Goal: Navigation & Orientation: Find specific page/section

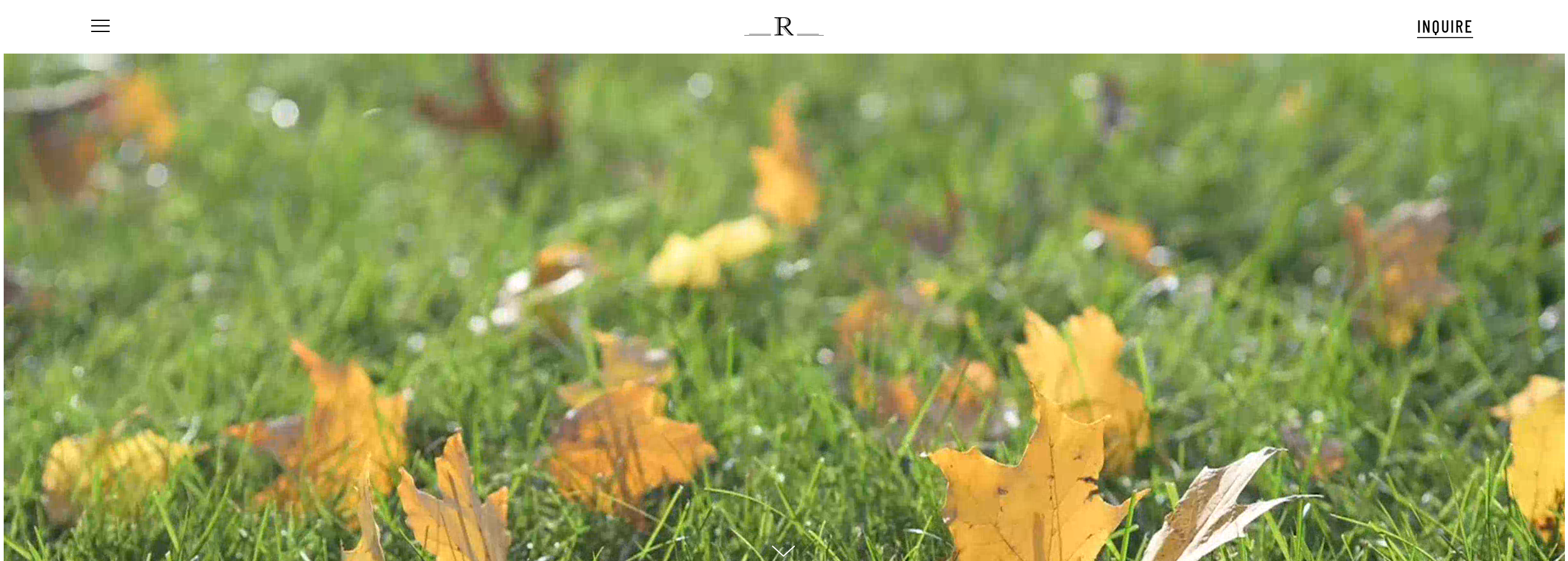
scroll to position [175, 0]
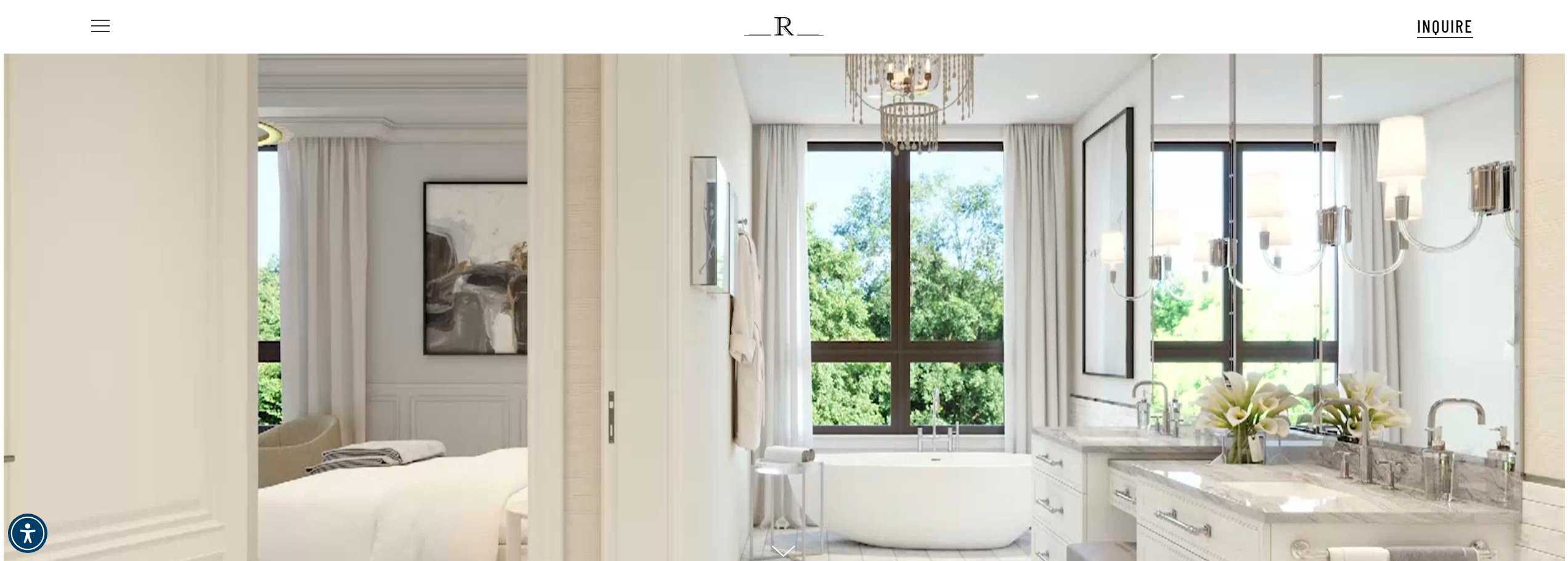
click at [103, 27] on span "Navigation Menu" at bounding box center [100, 26] width 14 height 17
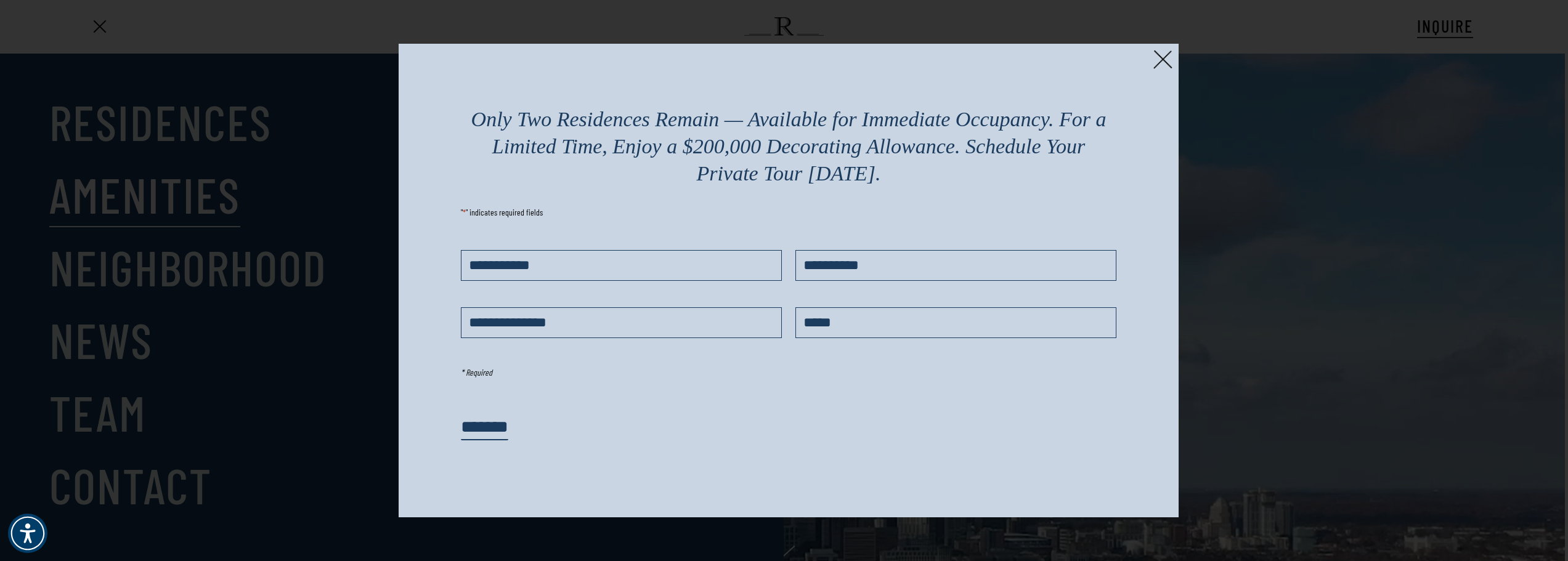
click at [152, 180] on div at bounding box center [784, 280] width 1568 height 561
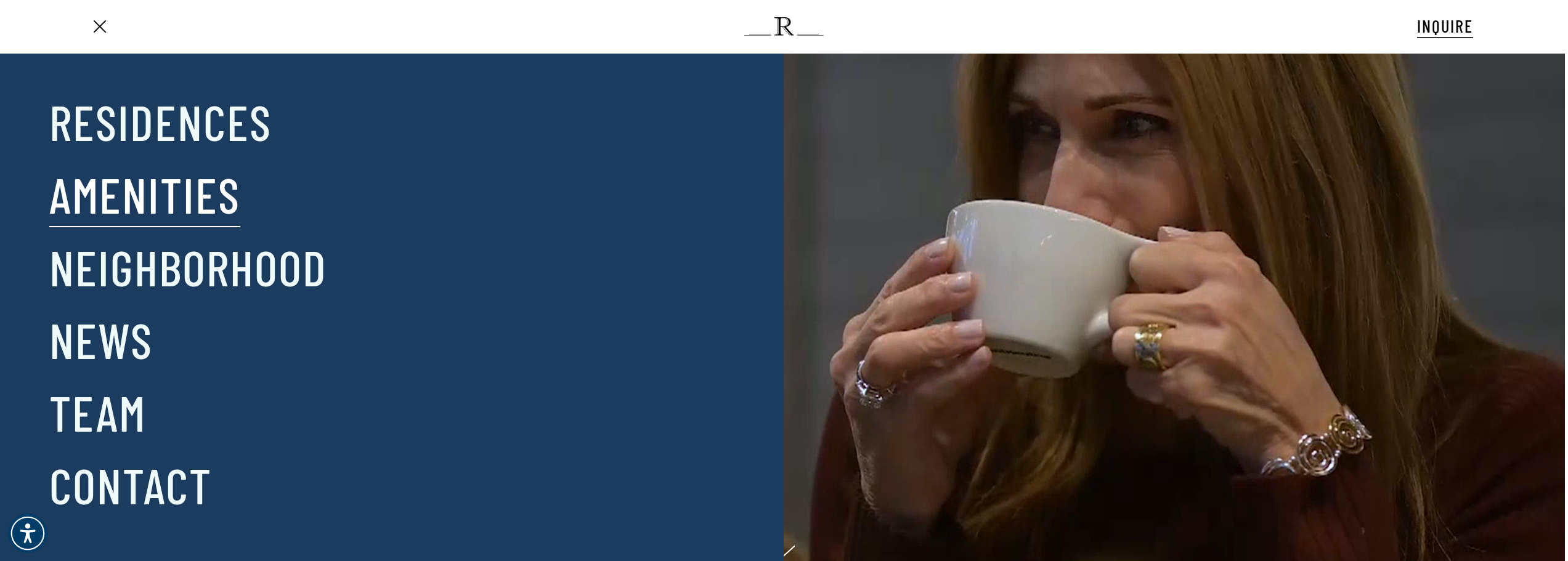
click at [143, 195] on link "Amenities" at bounding box center [145, 194] width 191 height 64
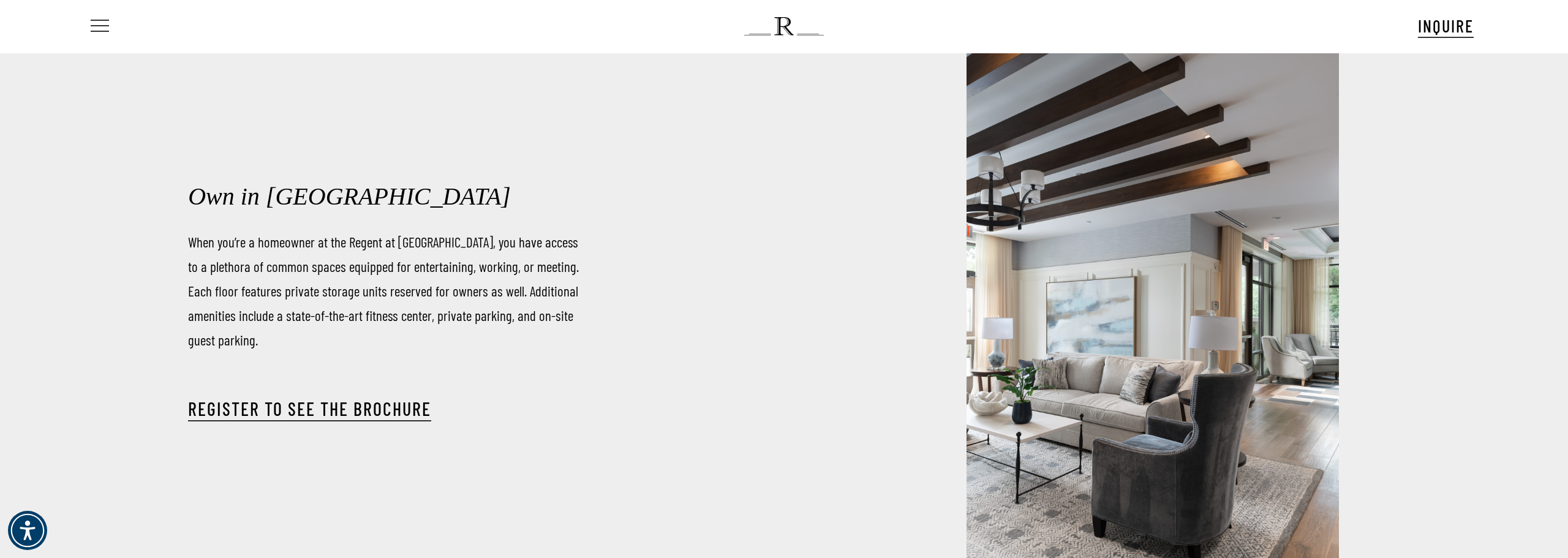
click at [101, 27] on span "Navigation Menu" at bounding box center [99, 26] width 14 height 17
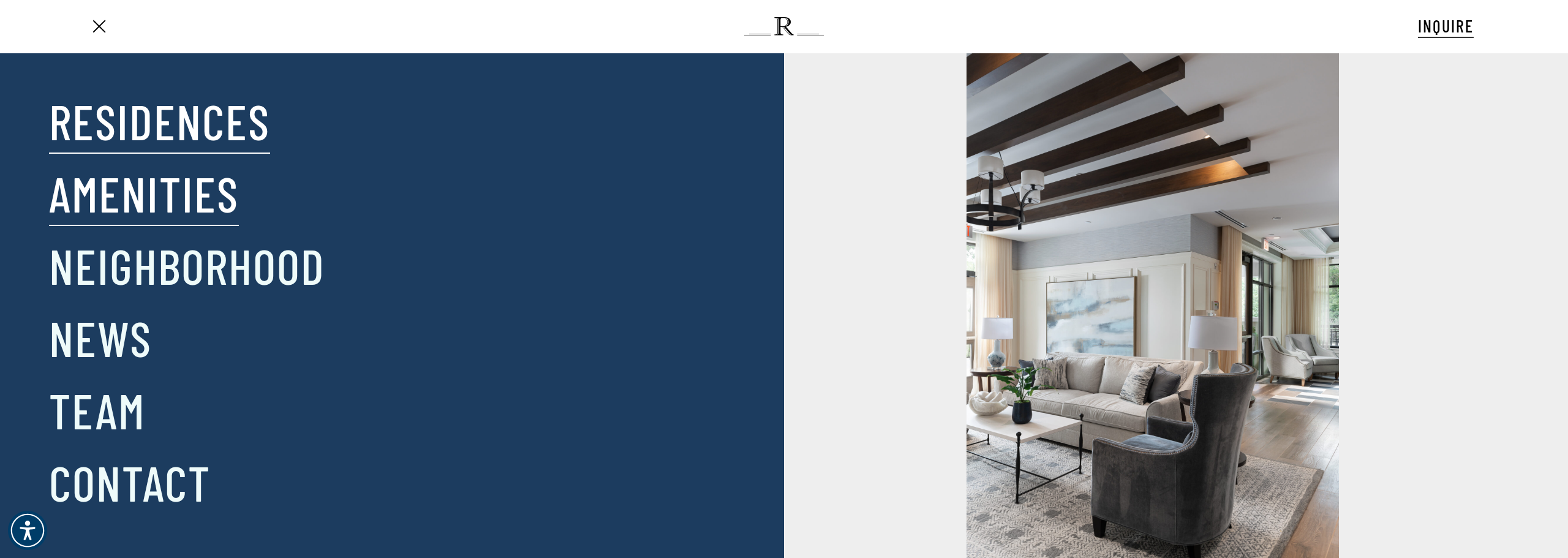
click at [154, 144] on link "Residences" at bounding box center [160, 120] width 221 height 64
